Goal: Check status

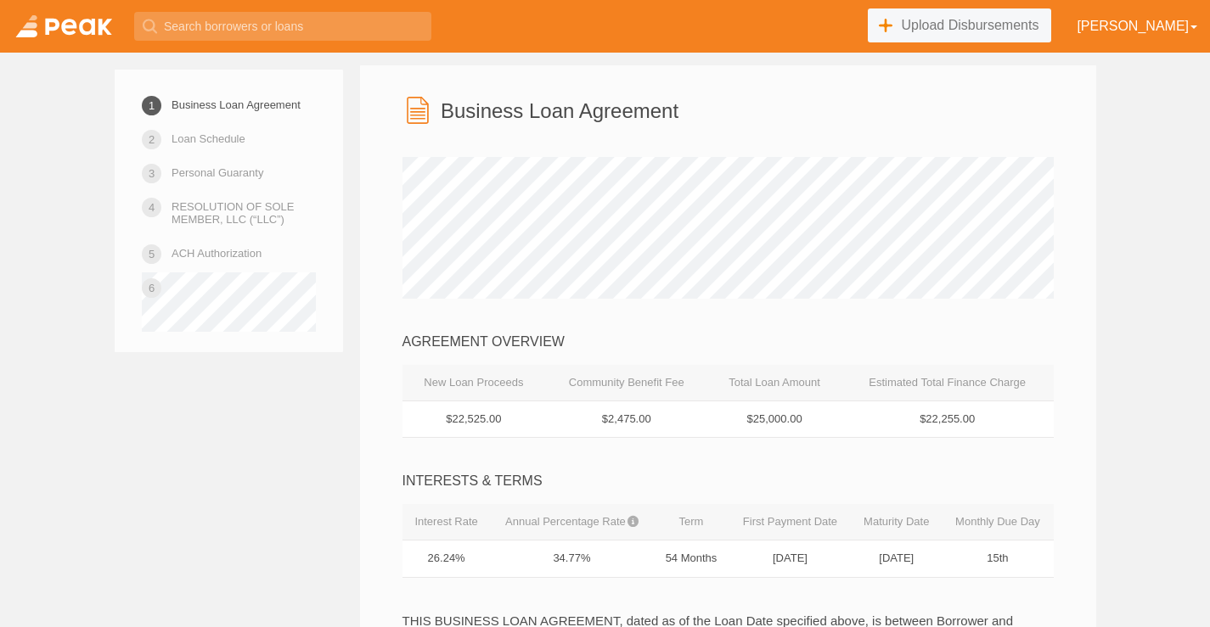
scroll to position [143, 0]
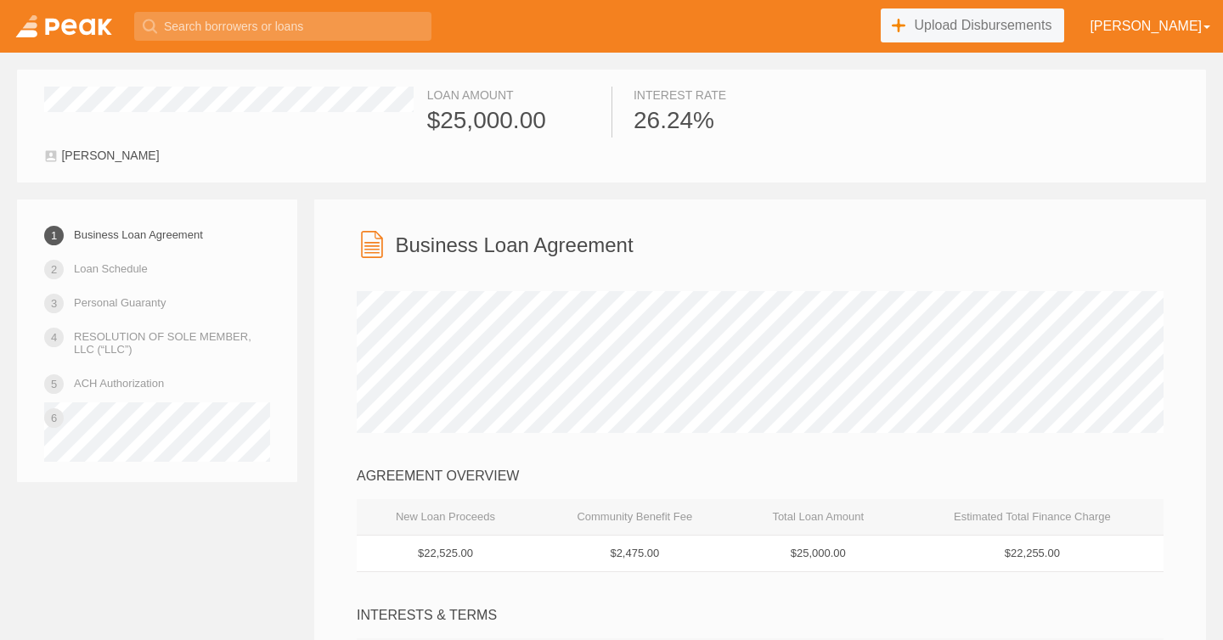
scroll to position [4, 0]
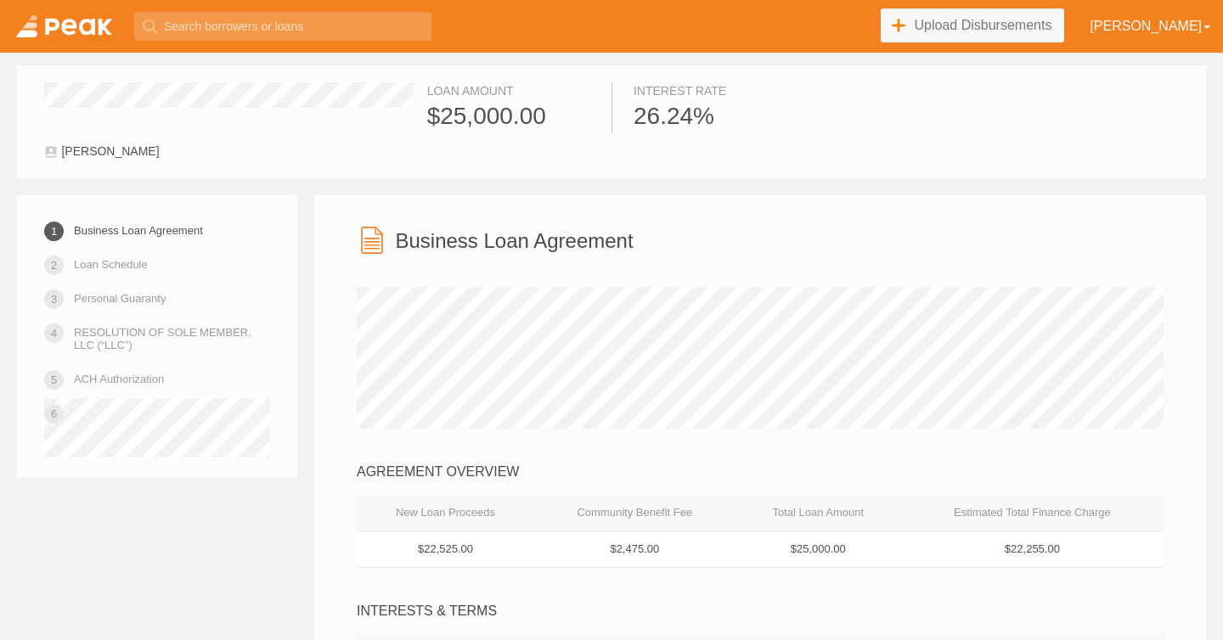
click at [95, 37] on link at bounding box center [63, 26] width 127 height 53
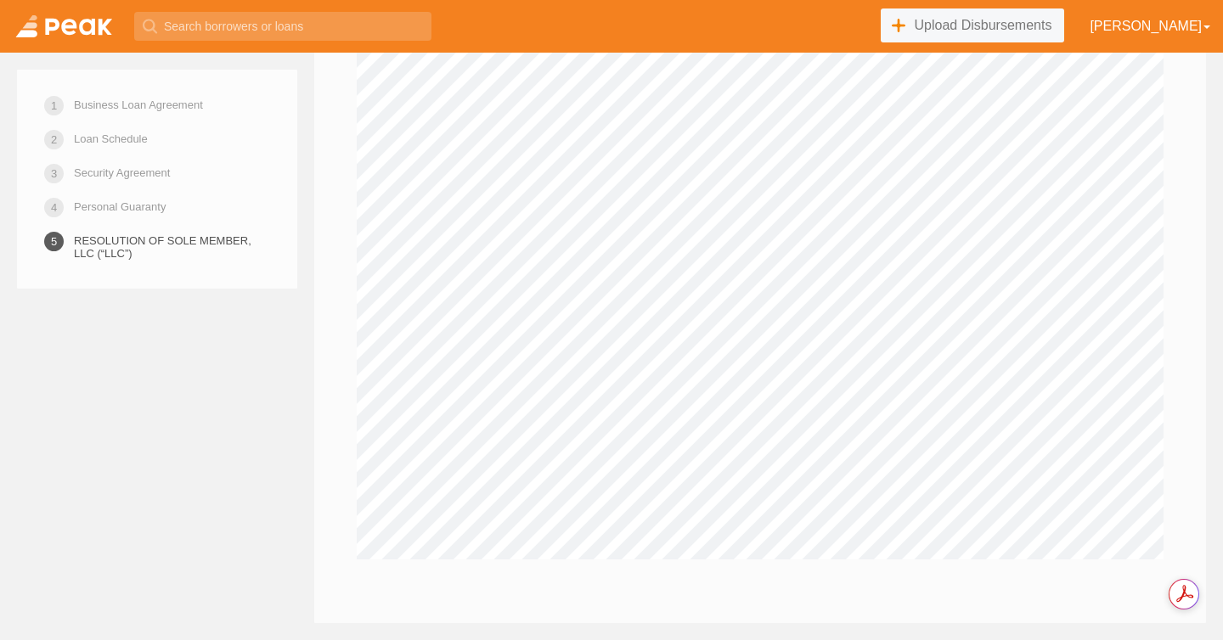
scroll to position [10688, 0]
click at [72, 29] on link at bounding box center [63, 26] width 127 height 53
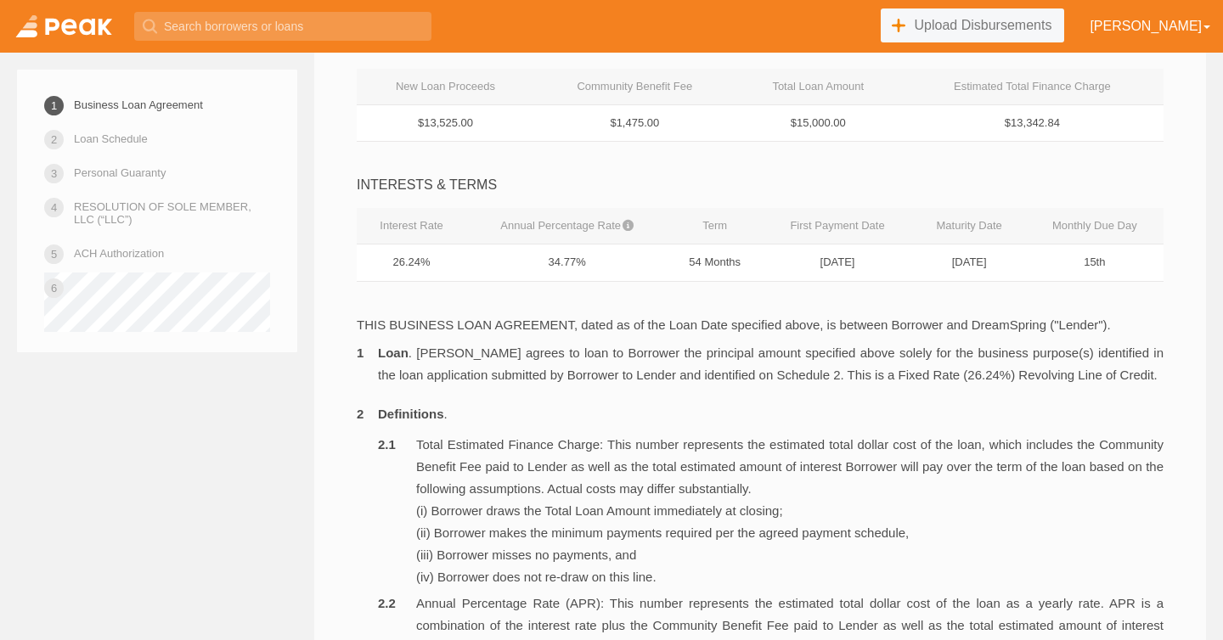
scroll to position [435, 0]
